Goal: Navigation & Orientation: Go to known website

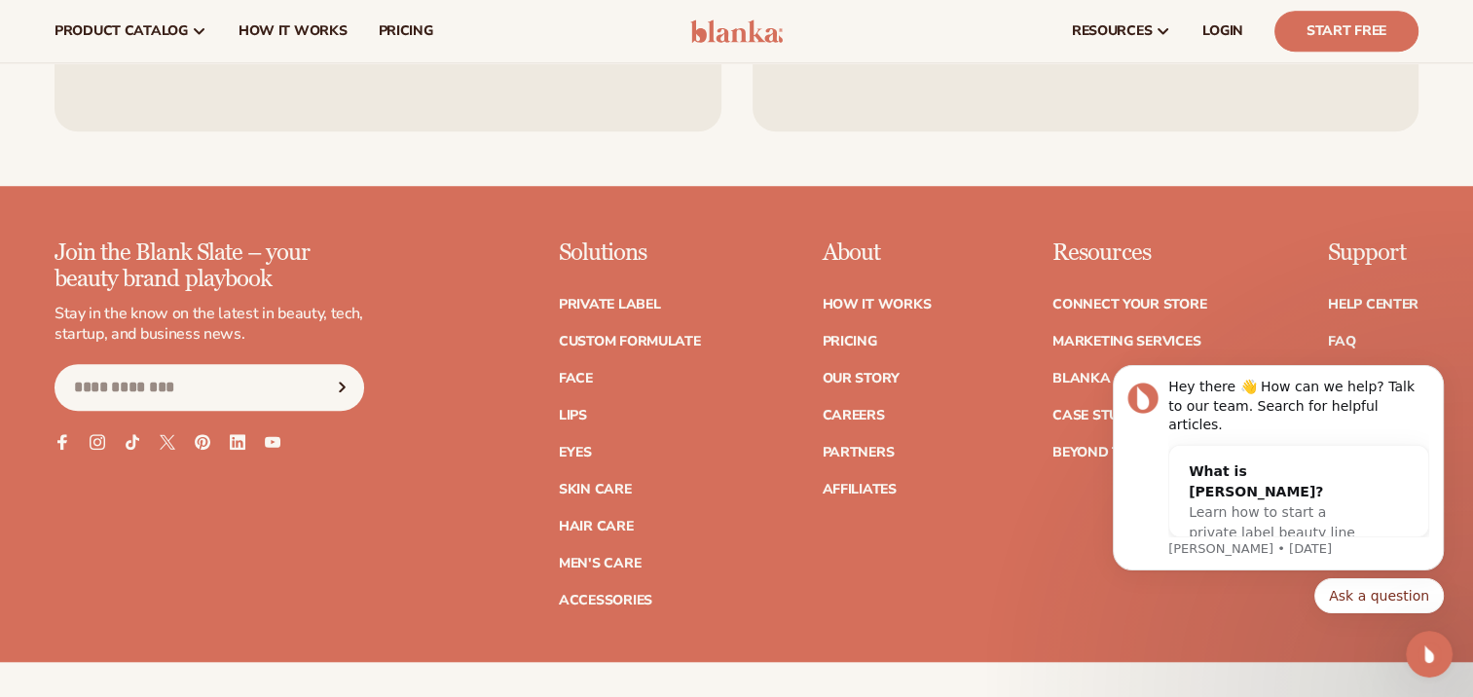
scroll to position [1487, 0]
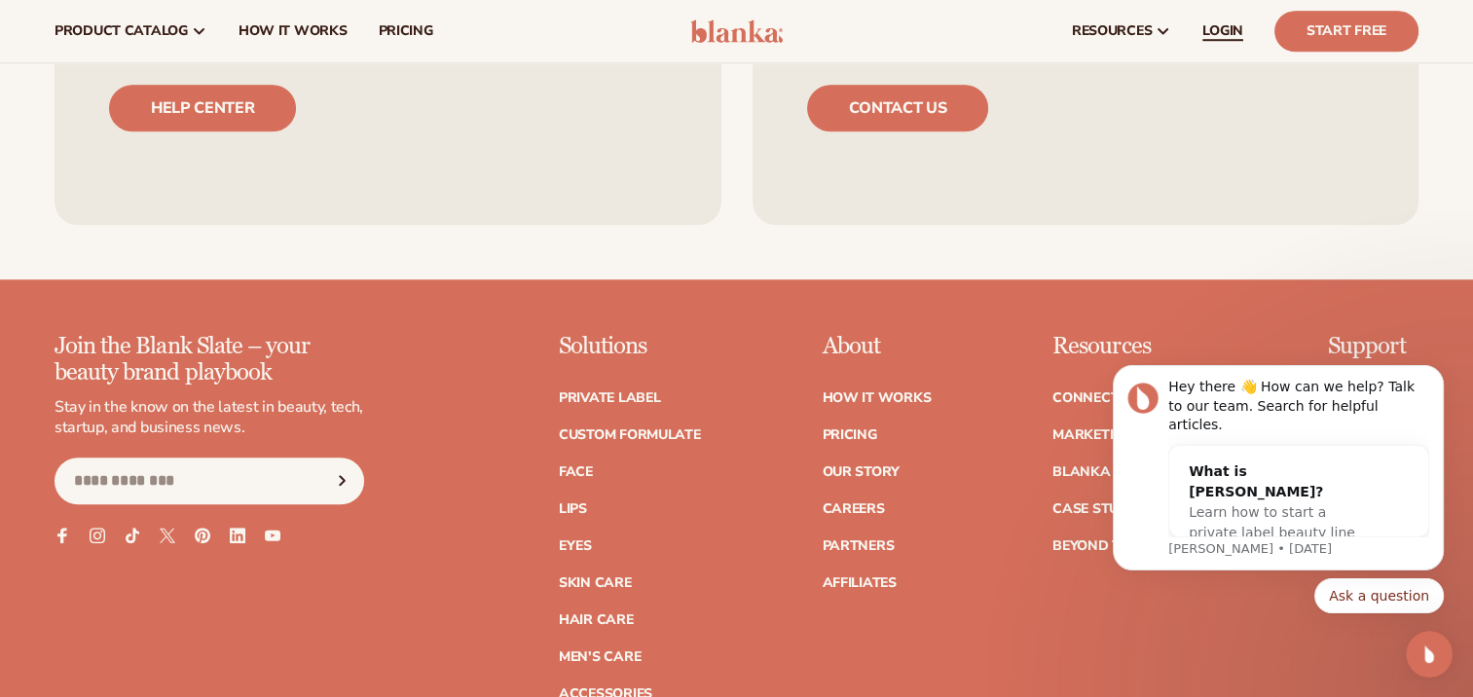
click at [1218, 24] on span "LOGIN" at bounding box center [1222, 31] width 41 height 16
